Goal: Transaction & Acquisition: Purchase product/service

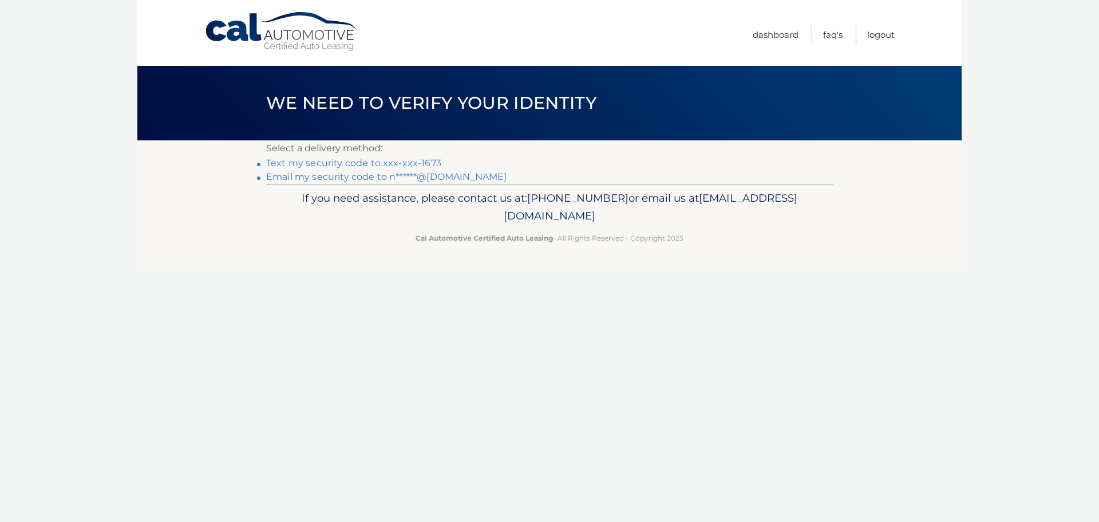
click at [382, 163] on link "Text my security code to xxx-xxx-1673" at bounding box center [353, 162] width 175 height 11
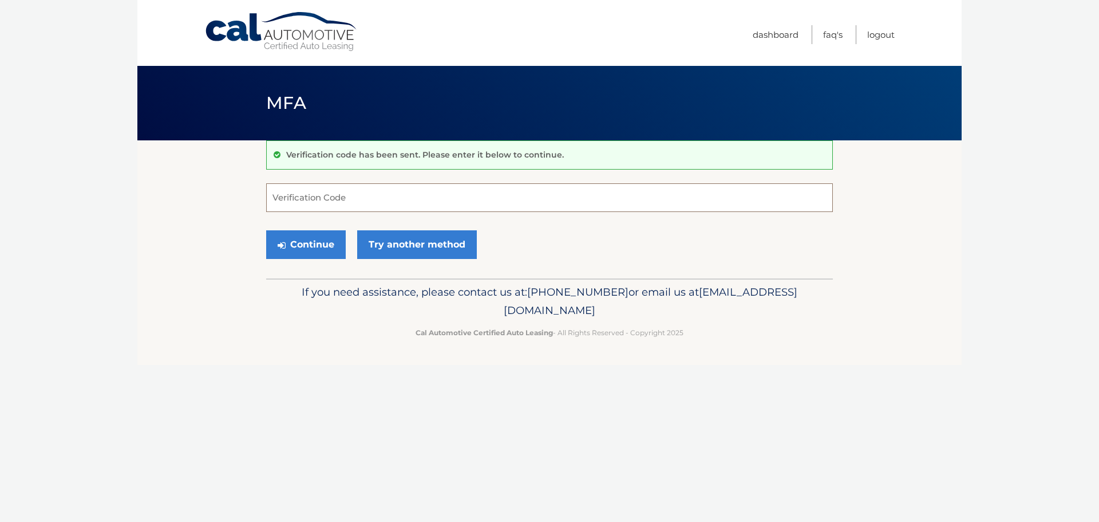
click at [356, 195] on input "Verification Code" at bounding box center [549, 197] width 567 height 29
type input "306014"
click at [311, 236] on button "Continue" at bounding box center [306, 244] width 80 height 29
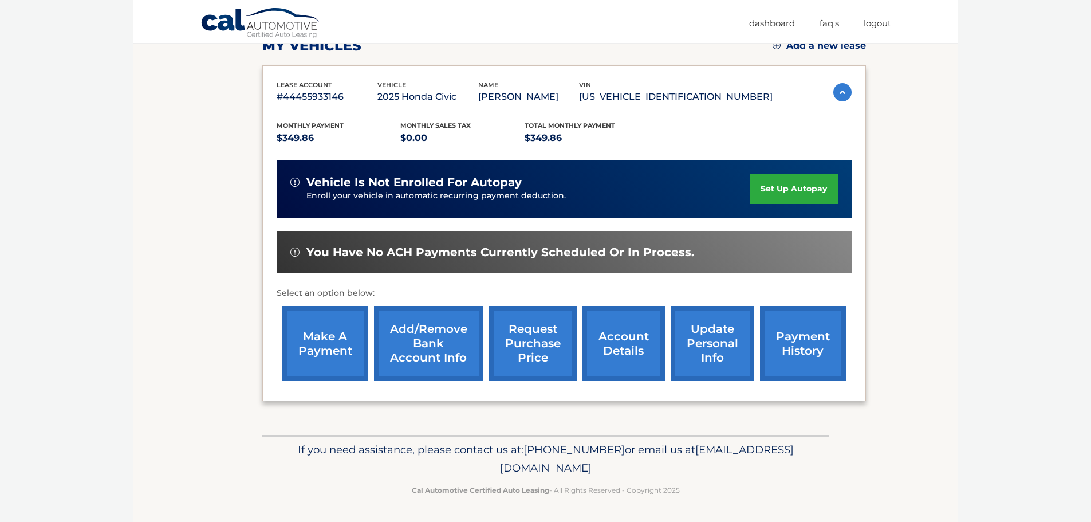
scroll to position [172, 0]
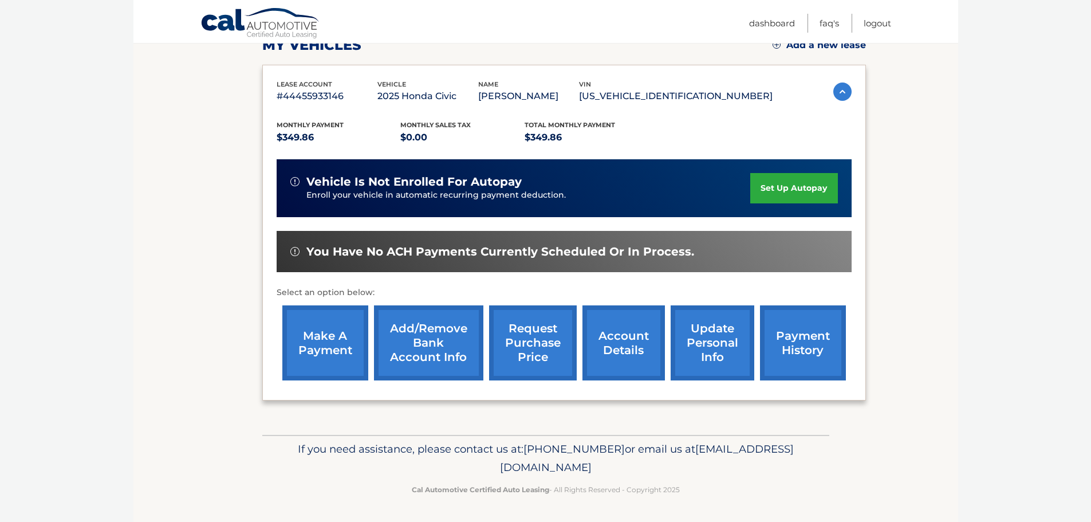
click at [325, 360] on link "make a payment" at bounding box center [325, 342] width 86 height 75
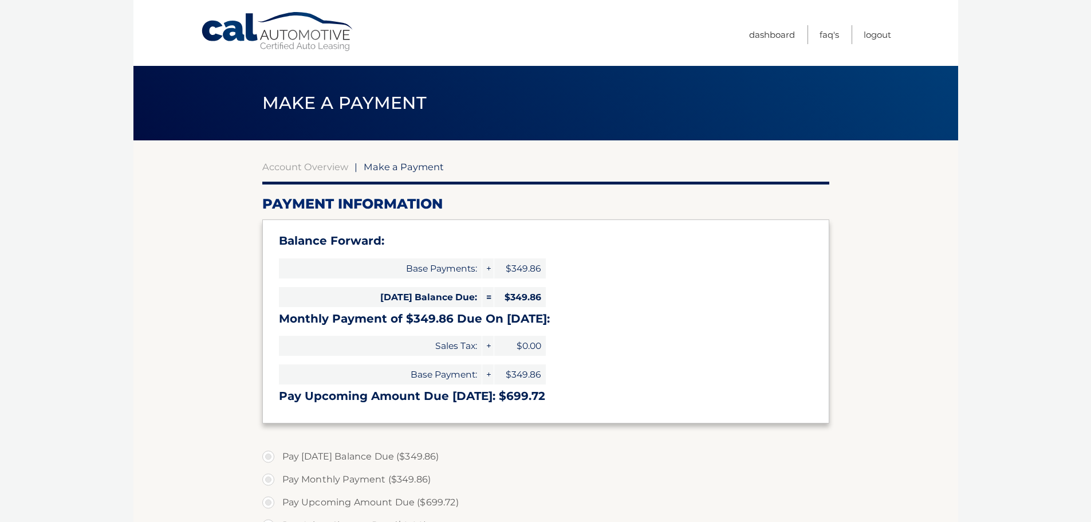
select select "N2MwNGNiNjYtNzMxOC00MjY2LTkxNmMtNDk4ZDYzYmRiOGNh"
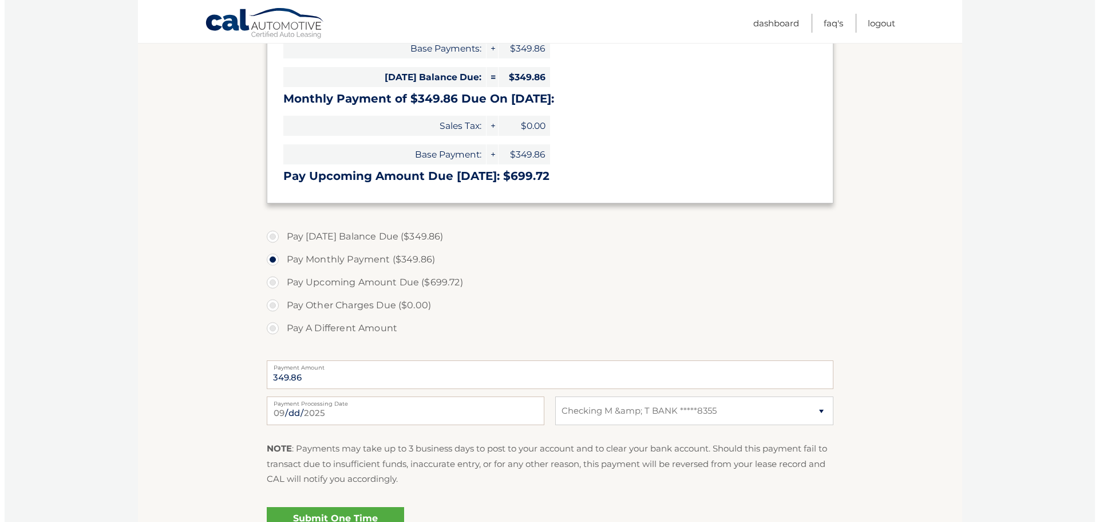
scroll to position [286, 0]
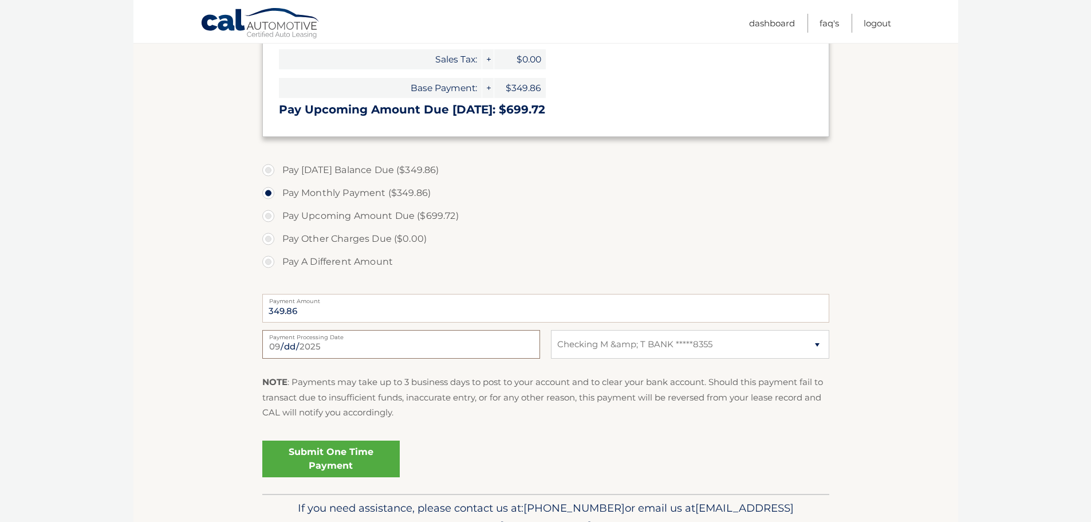
click at [295, 345] on input "2025-09-04" at bounding box center [401, 344] width 278 height 29
type input "2025-09-06"
click at [346, 460] on link "Submit One Time Payment" at bounding box center [330, 458] width 137 height 37
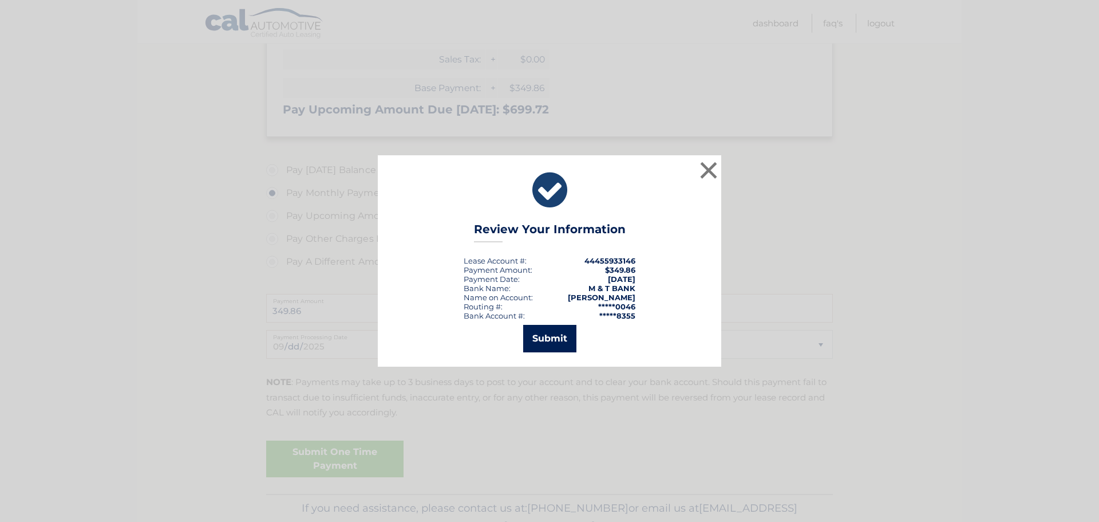
click at [555, 334] on button "Submit" at bounding box center [549, 338] width 53 height 27
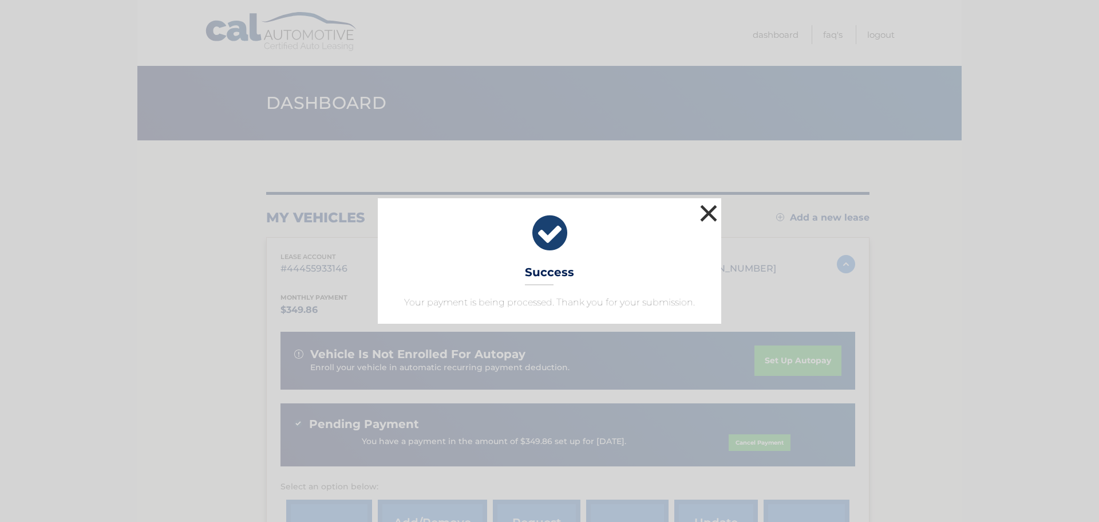
click at [706, 213] on button "×" at bounding box center [708, 213] width 23 height 23
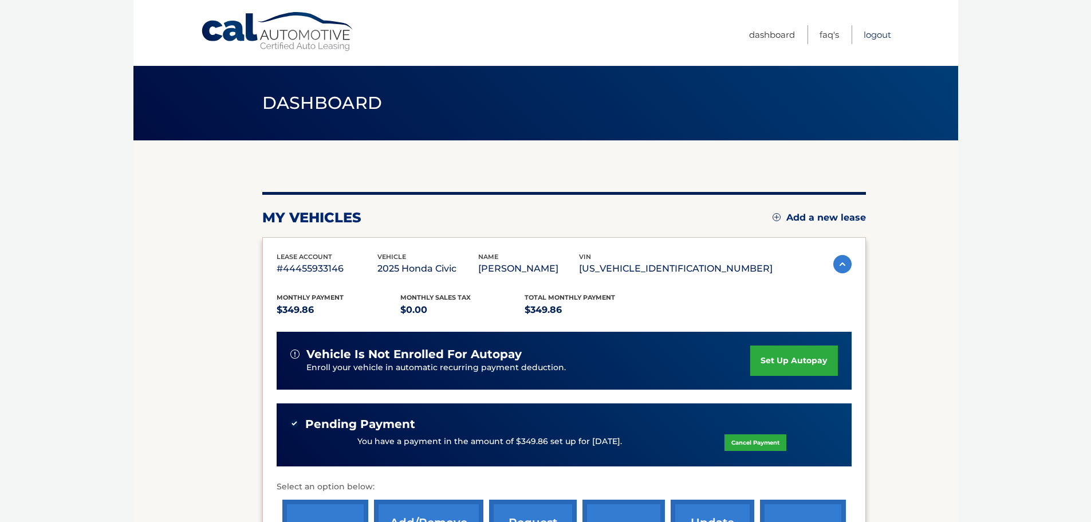
click at [870, 35] on link "Logout" at bounding box center [876, 34] width 27 height 19
